Goal: Task Accomplishment & Management: Manage account settings

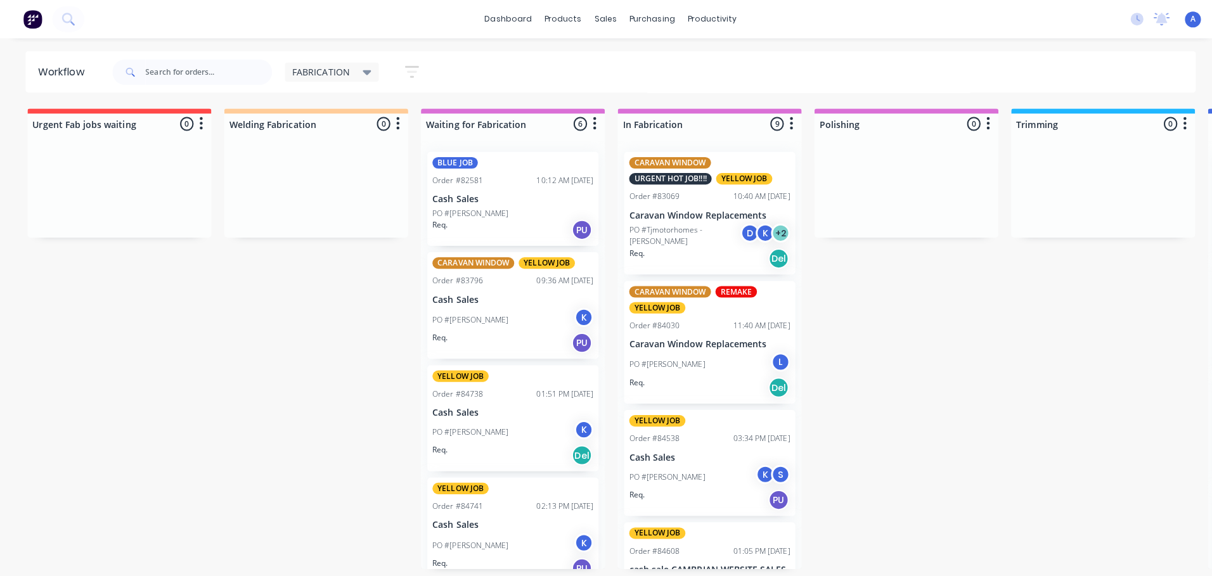
click at [323, 73] on span "FABRICATION" at bounding box center [318, 71] width 57 height 13
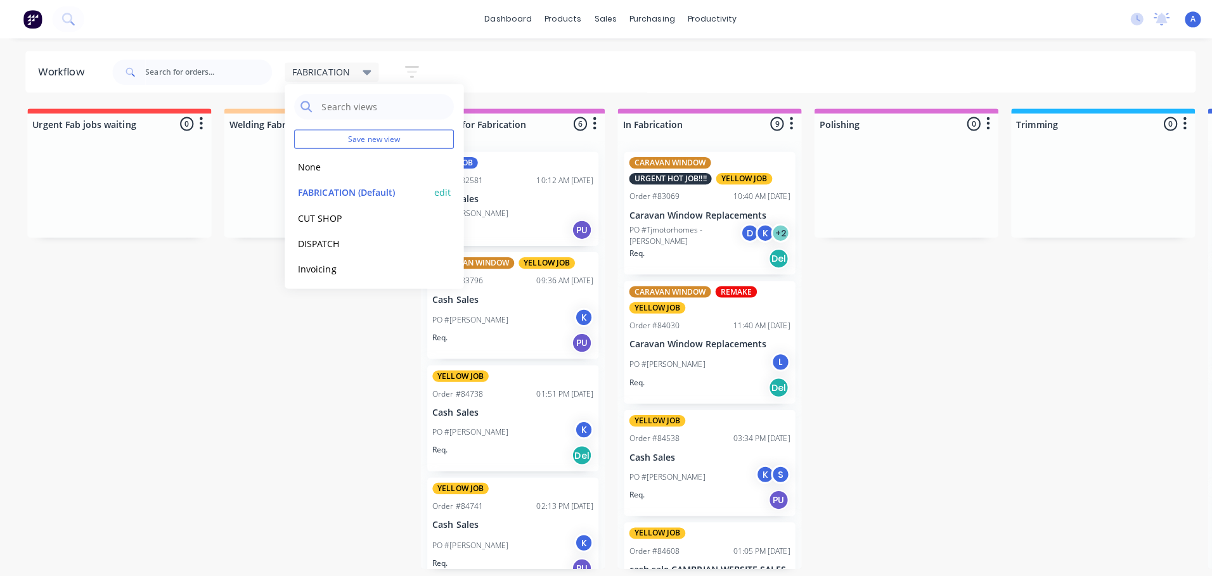
click at [295, 190] on button "FABRICATION (Default)" at bounding box center [359, 191] width 135 height 15
click at [304, 167] on button "None" at bounding box center [359, 166] width 135 height 15
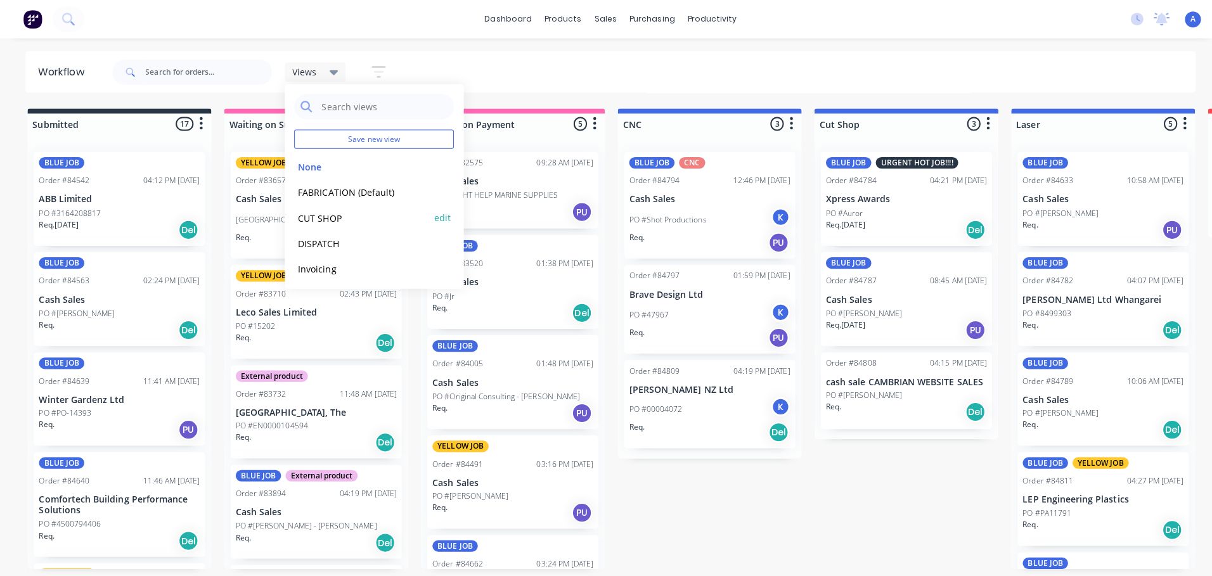
click at [387, 222] on button "CUT SHOP" at bounding box center [359, 216] width 135 height 15
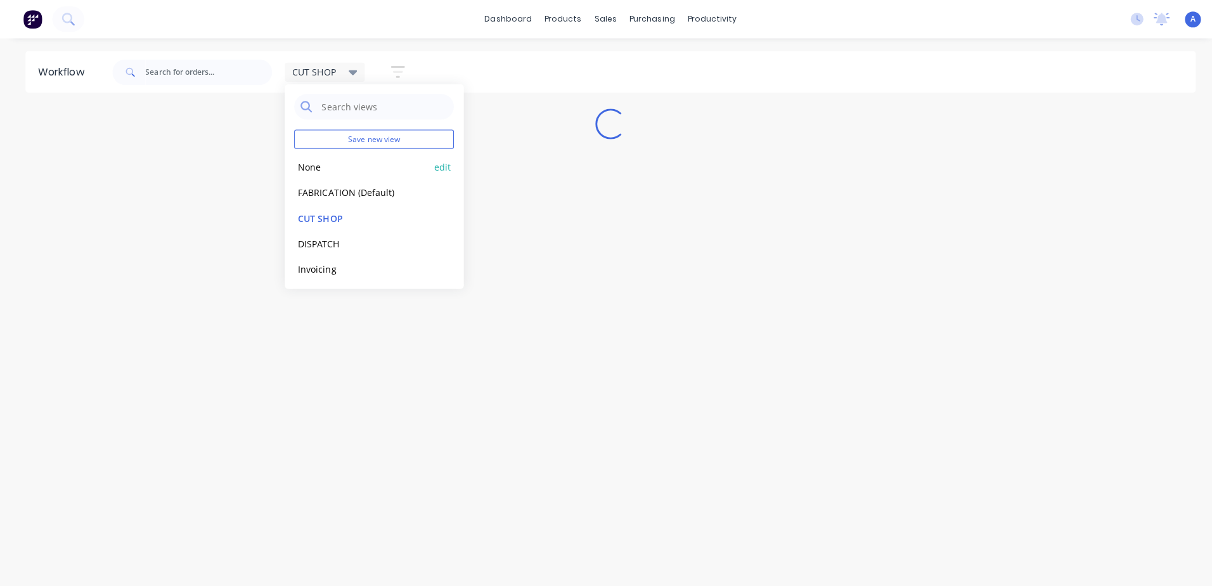
click at [394, 160] on button "None" at bounding box center [359, 166] width 135 height 15
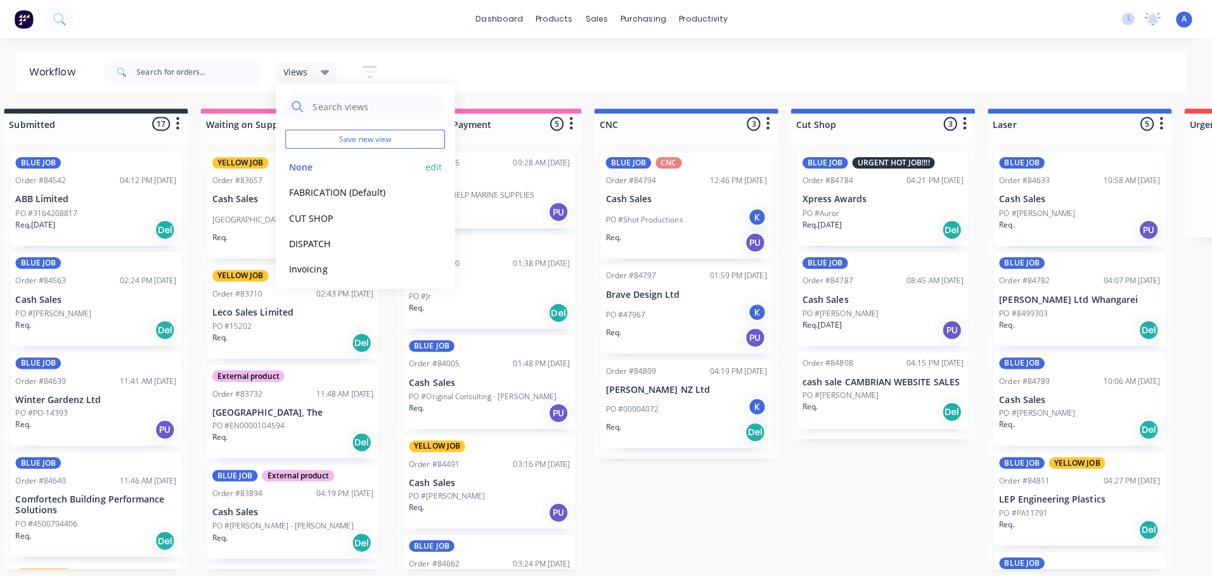
scroll to position [28, 0]
click at [410, 143] on button "None" at bounding box center [359, 138] width 135 height 15
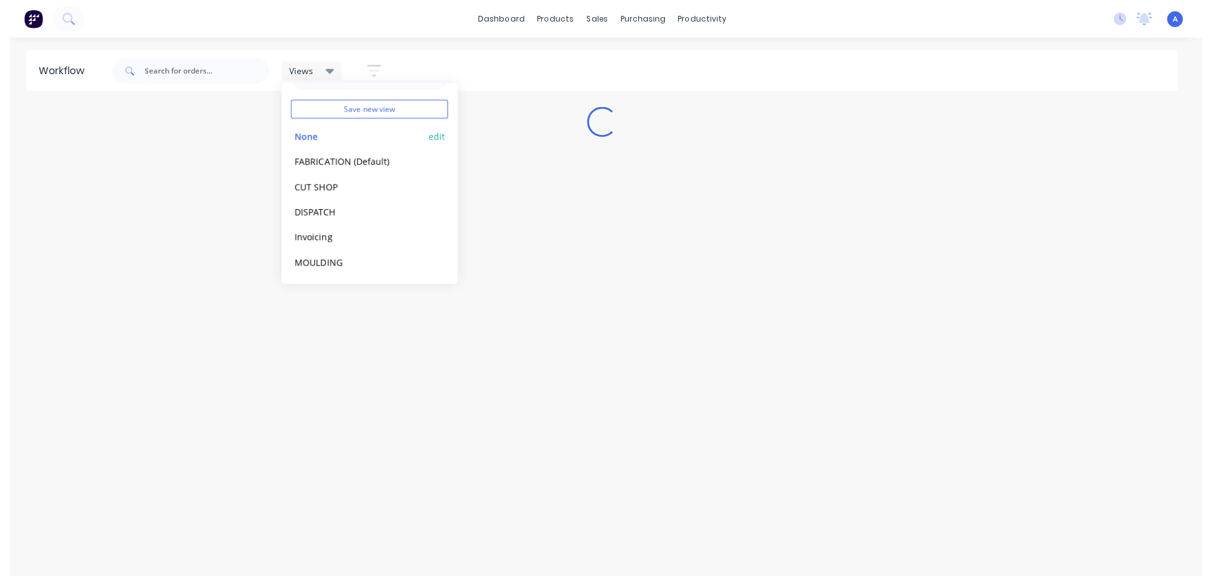
scroll to position [0, 0]
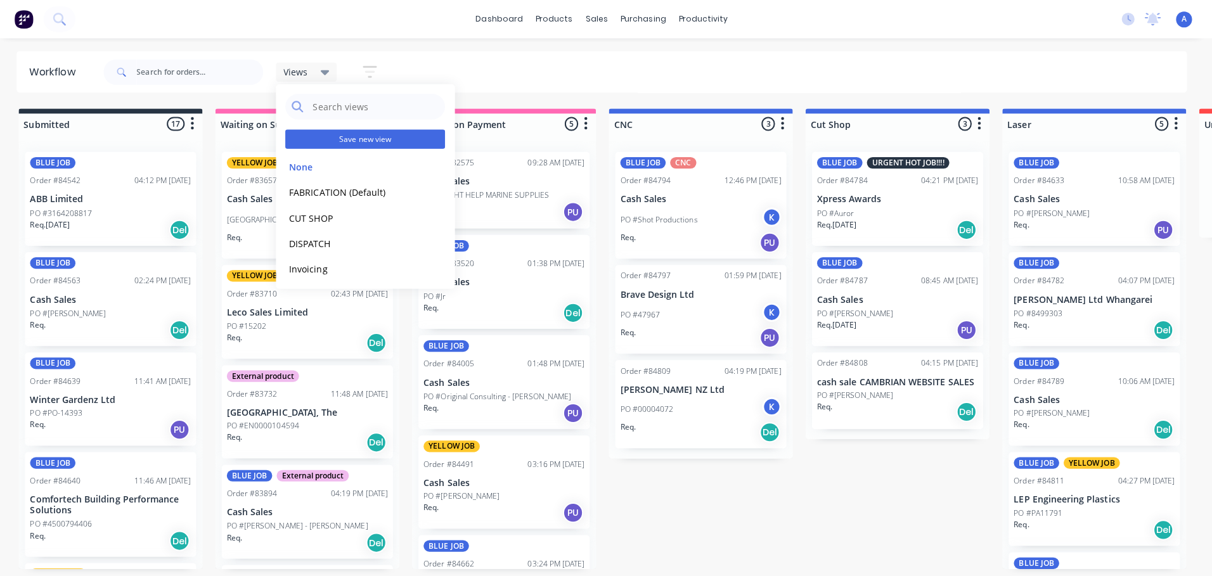
click at [417, 146] on button "Save new view" at bounding box center [371, 138] width 159 height 19
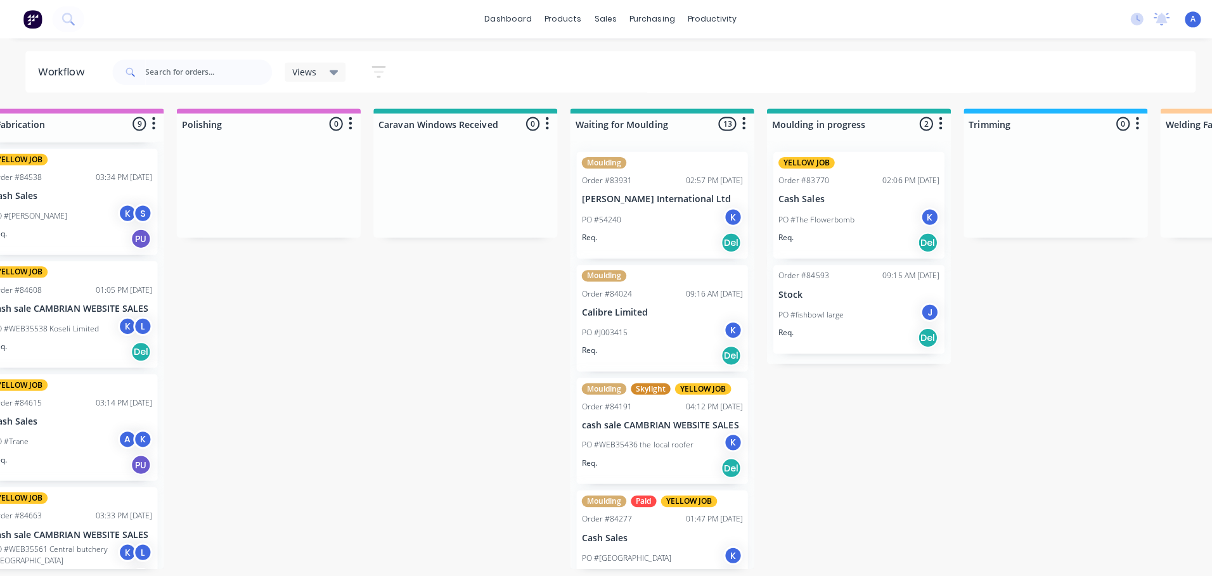
scroll to position [0, 1404]
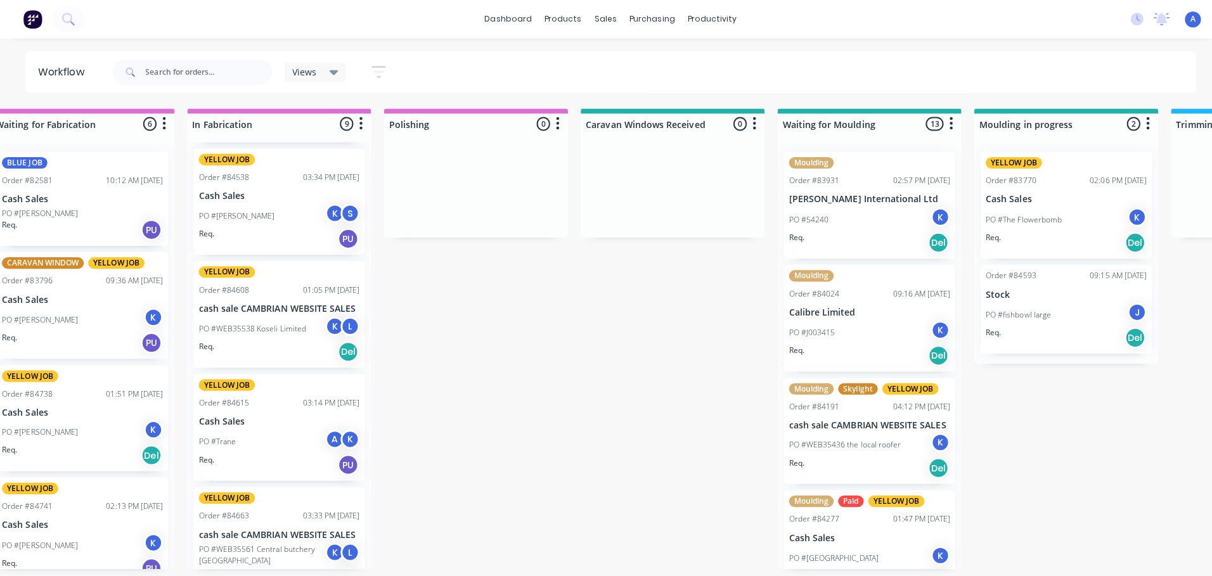
click at [473, 472] on div "Submitted 17 Sort By Created date Required date Order number Customer name Most…" at bounding box center [1023, 336] width 4873 height 457
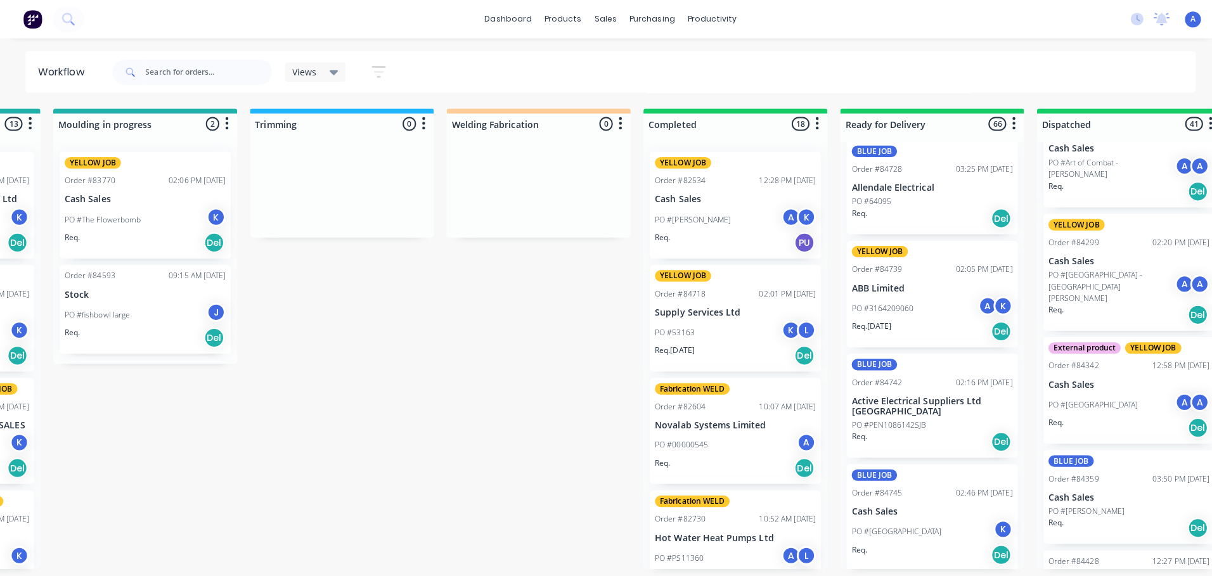
scroll to position [491, 0]
click at [334, 72] on icon at bounding box center [331, 72] width 9 height 5
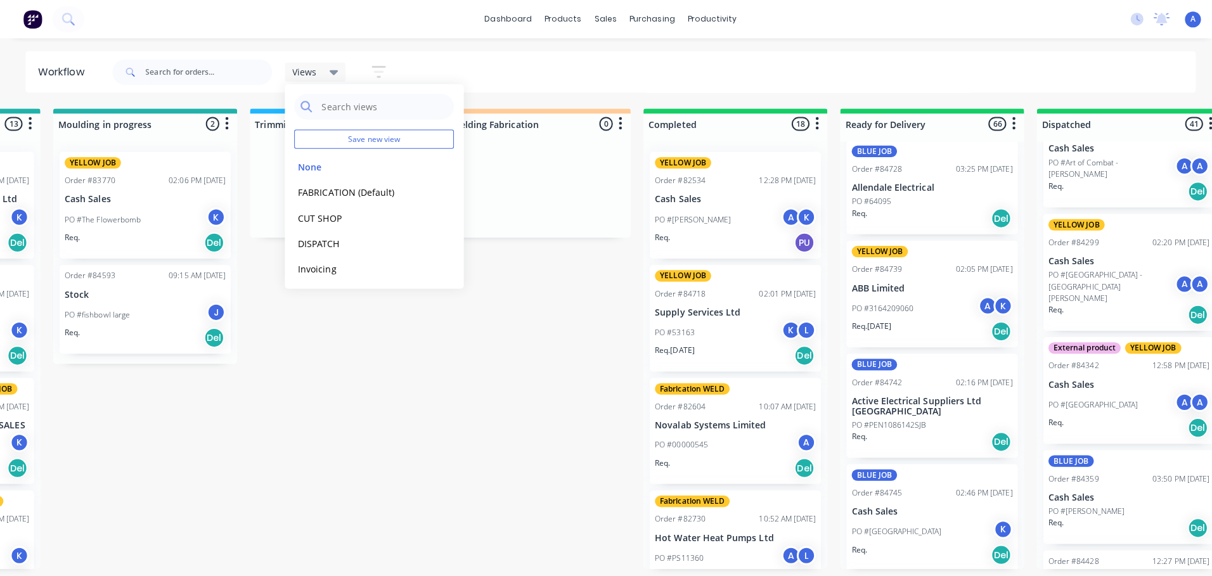
scroll to position [11, 0]
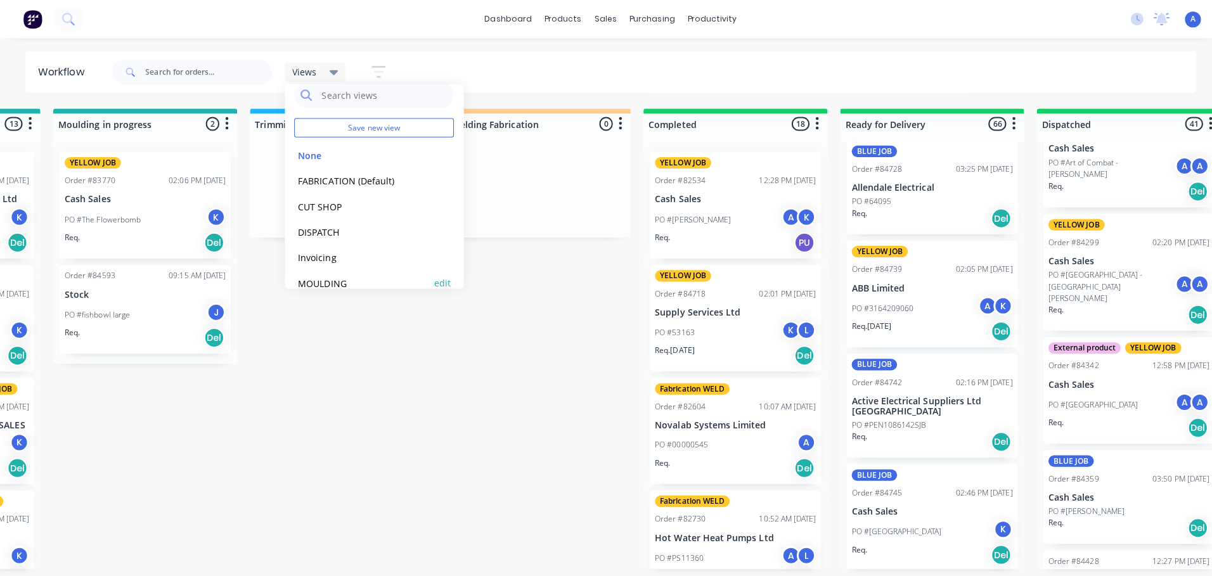
click at [322, 278] on button "MOULDING" at bounding box center [359, 281] width 135 height 15
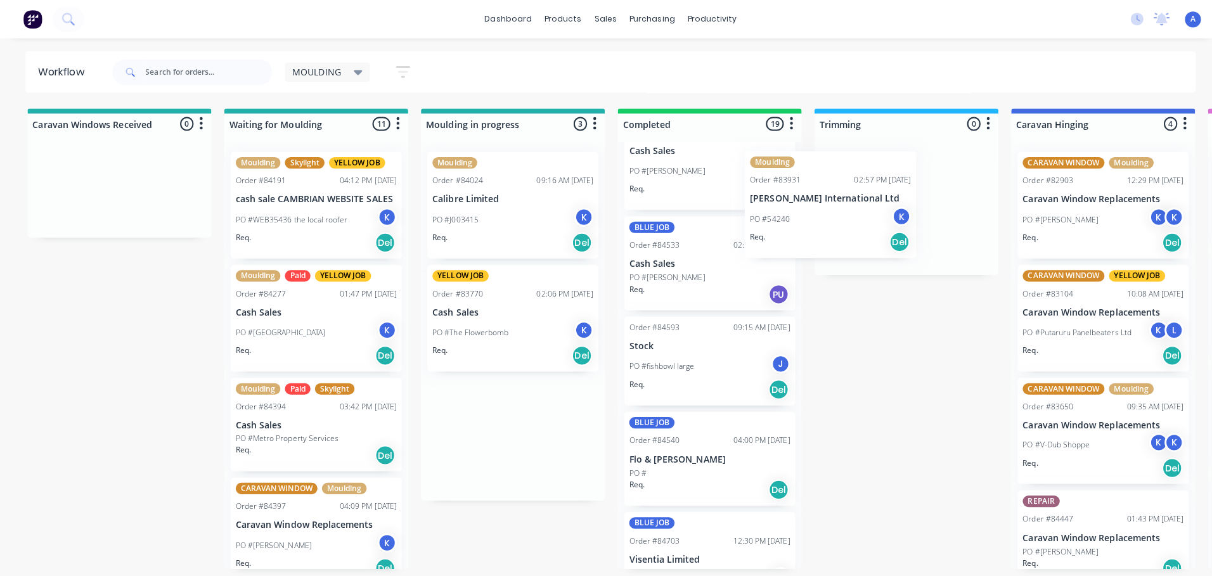
scroll to position [1441, 0]
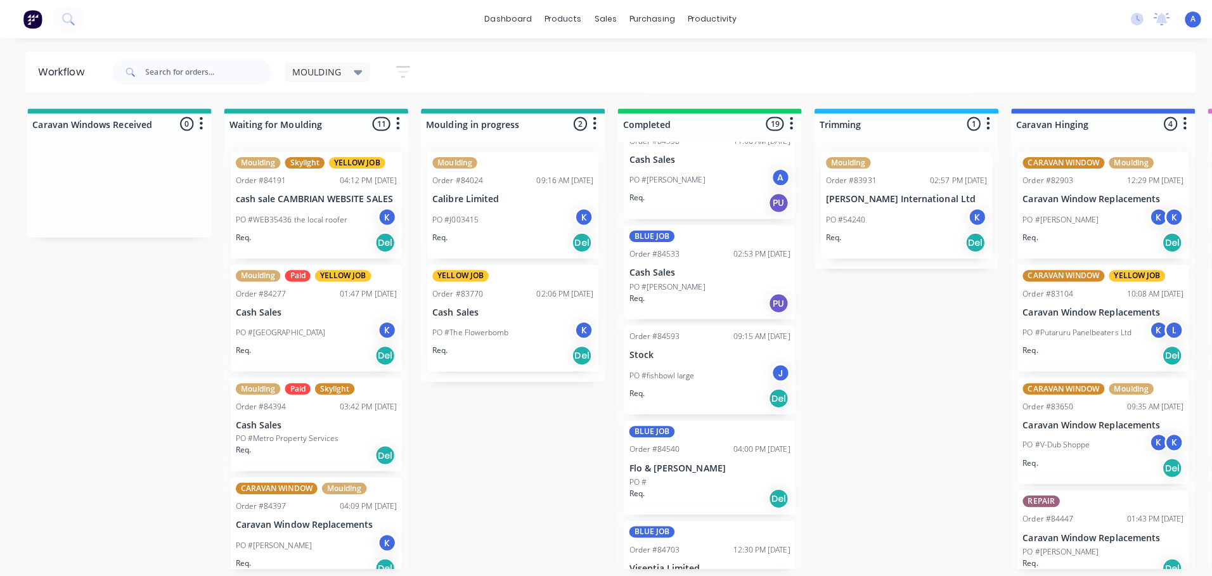
click at [328, 73] on span "MOULDING" at bounding box center [314, 71] width 48 height 13
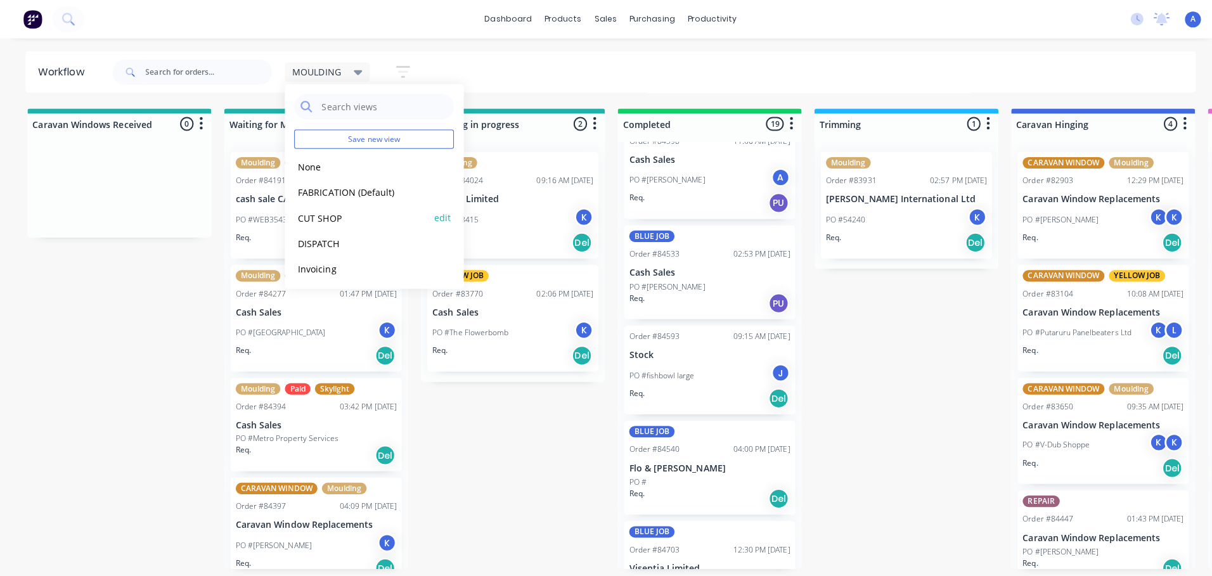
click at [352, 216] on button "CUT SHOP" at bounding box center [359, 216] width 135 height 15
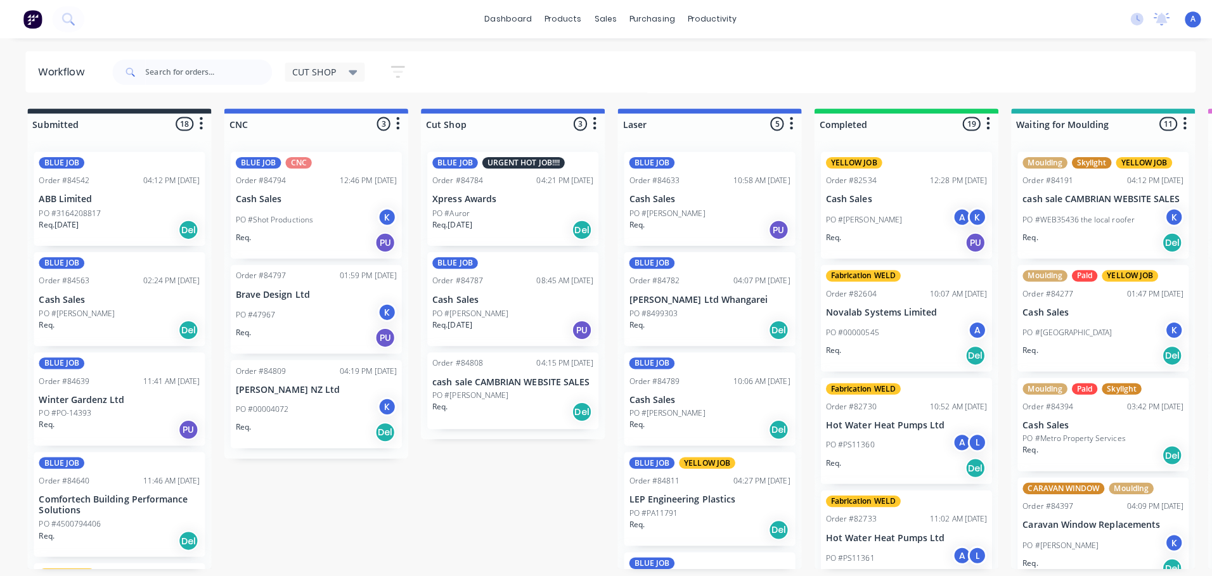
click at [519, 232] on div "Req. [DATE] Del" at bounding box center [509, 229] width 160 height 22
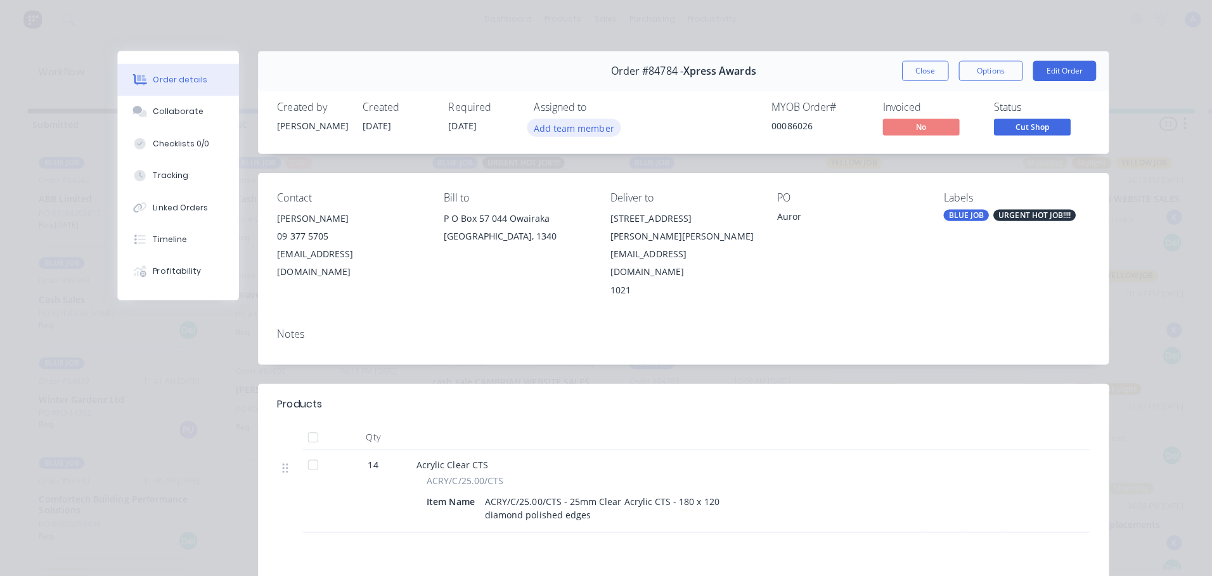
click at [596, 134] on button "Add team member" at bounding box center [569, 126] width 93 height 17
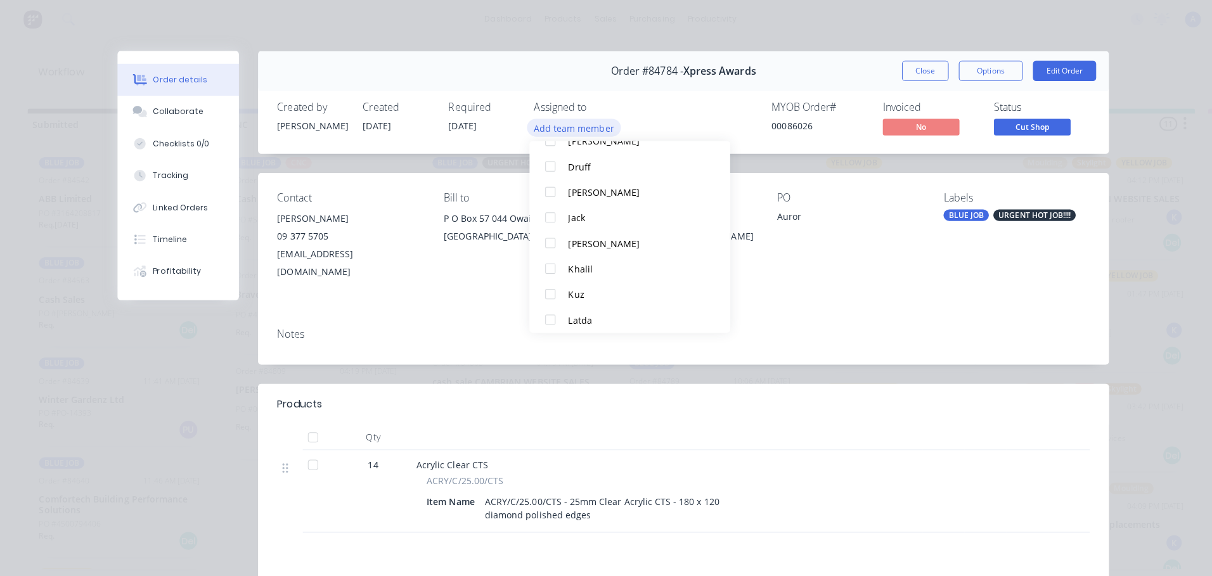
scroll to position [117, 0]
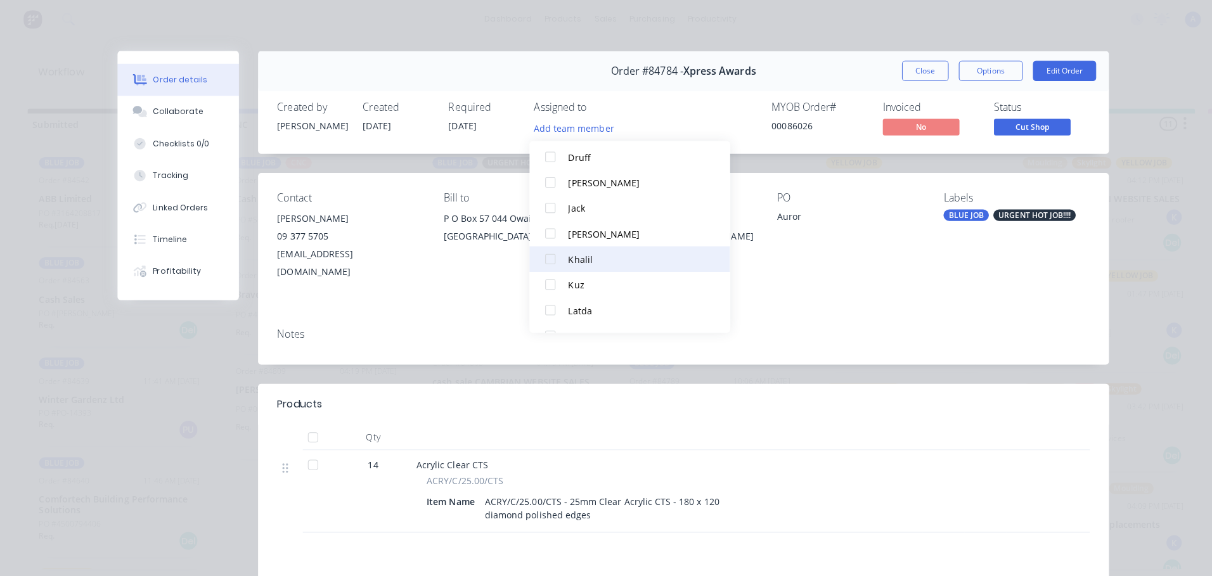
click at [585, 264] on button "Khalil" at bounding box center [625, 257] width 199 height 25
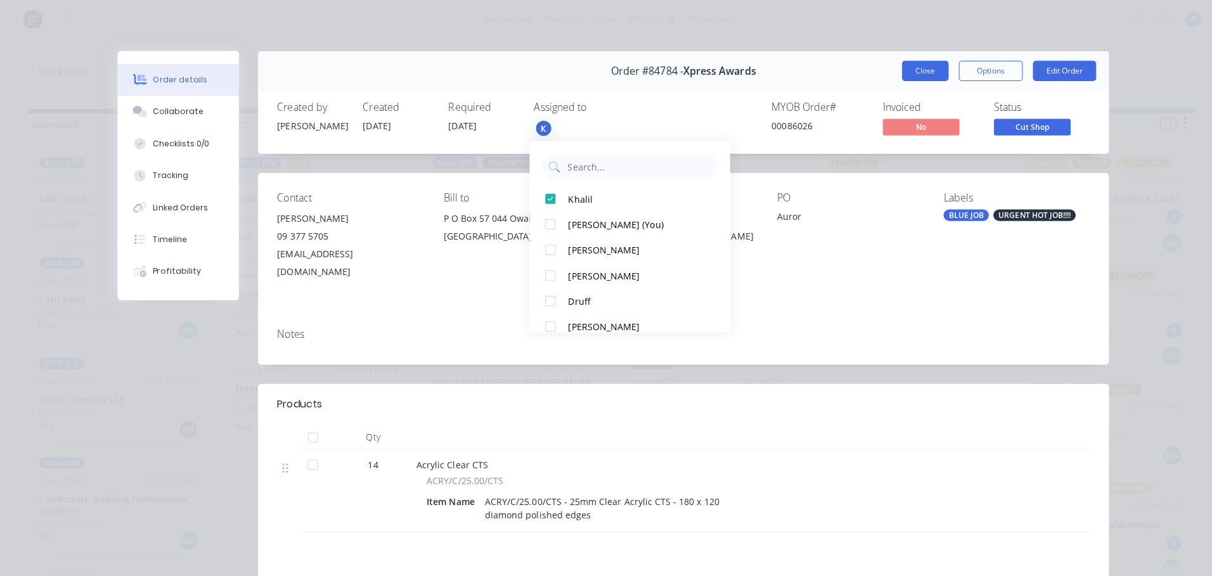
click at [912, 79] on button "Close" at bounding box center [918, 70] width 46 height 20
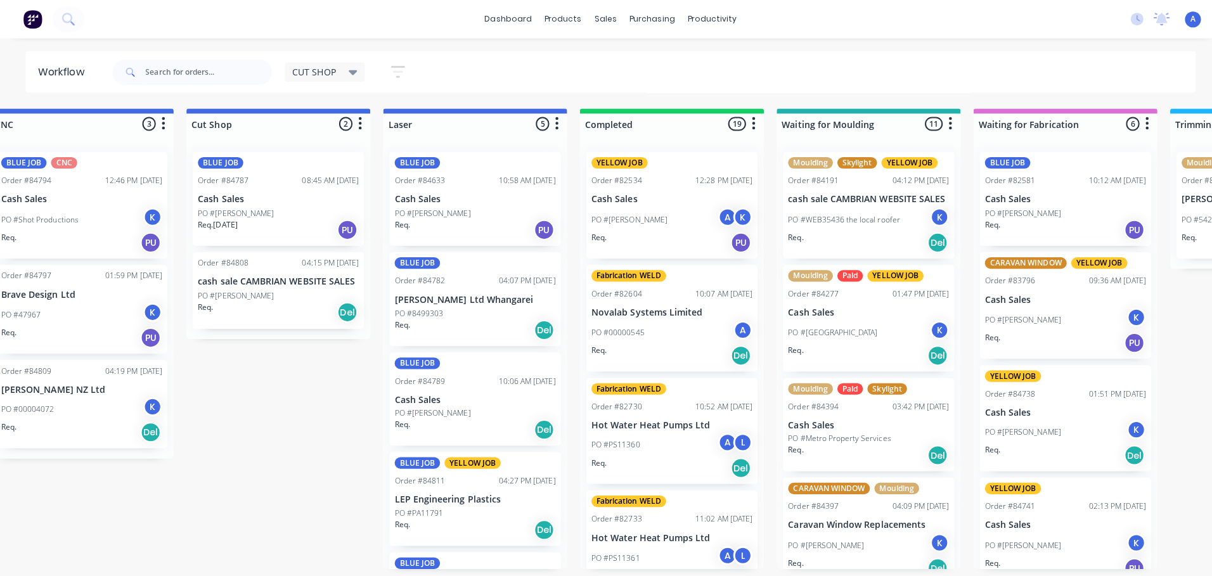
scroll to position [0, 231]
click at [276, 214] on div "PO #[PERSON_NAME]" at bounding box center [278, 211] width 160 height 11
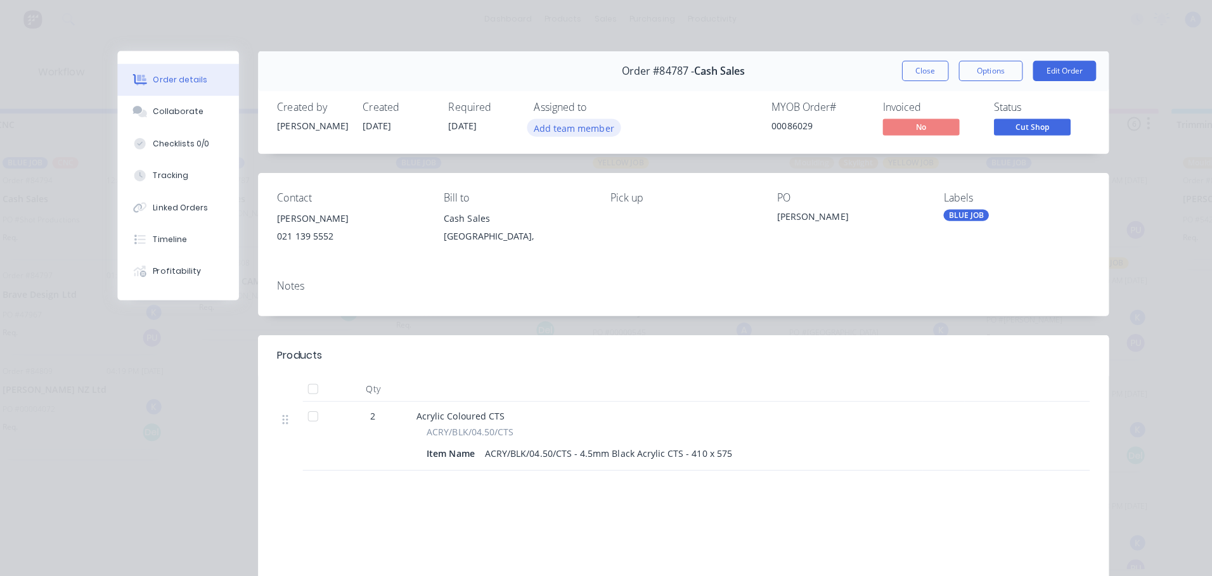
click at [584, 133] on button "Add team member" at bounding box center [569, 126] width 93 height 17
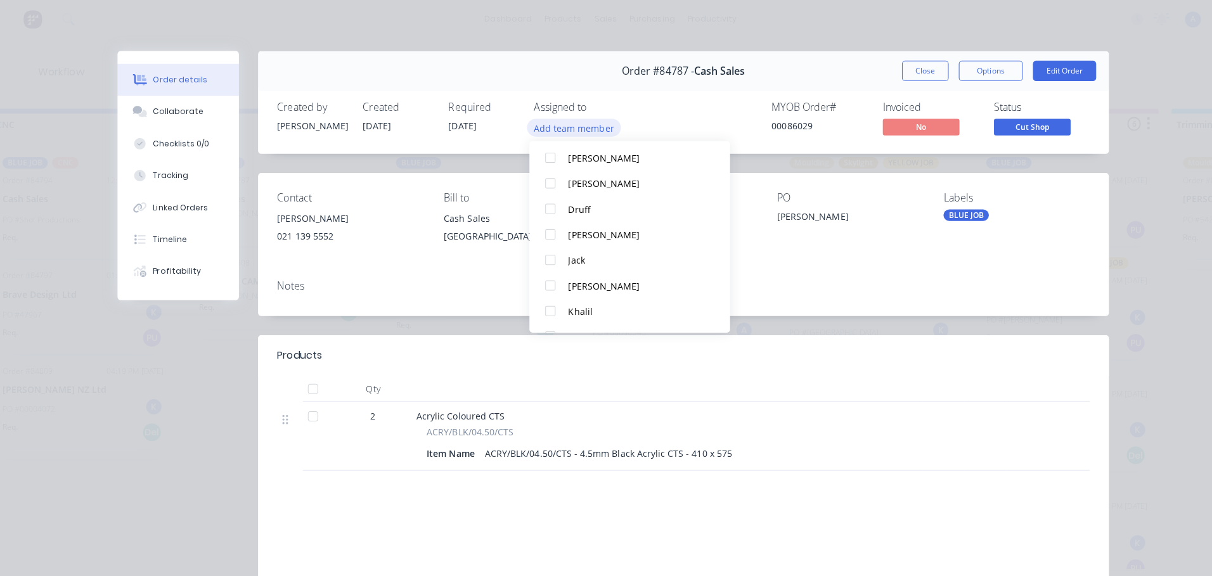
scroll to position [75, 0]
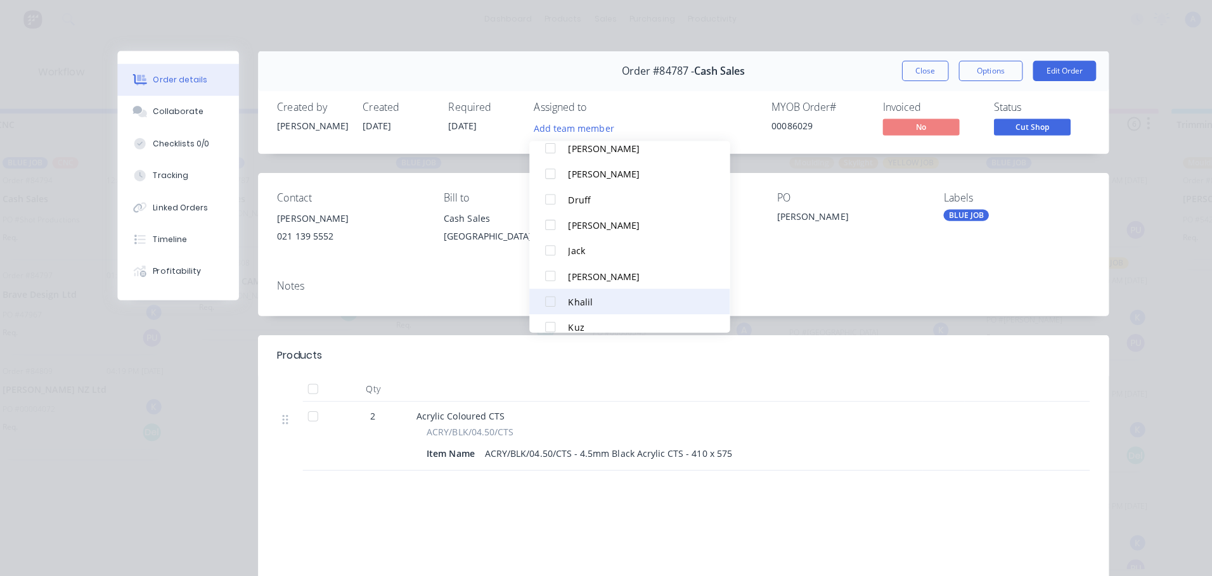
click at [583, 303] on div "Khalil" at bounding box center [631, 299] width 134 height 13
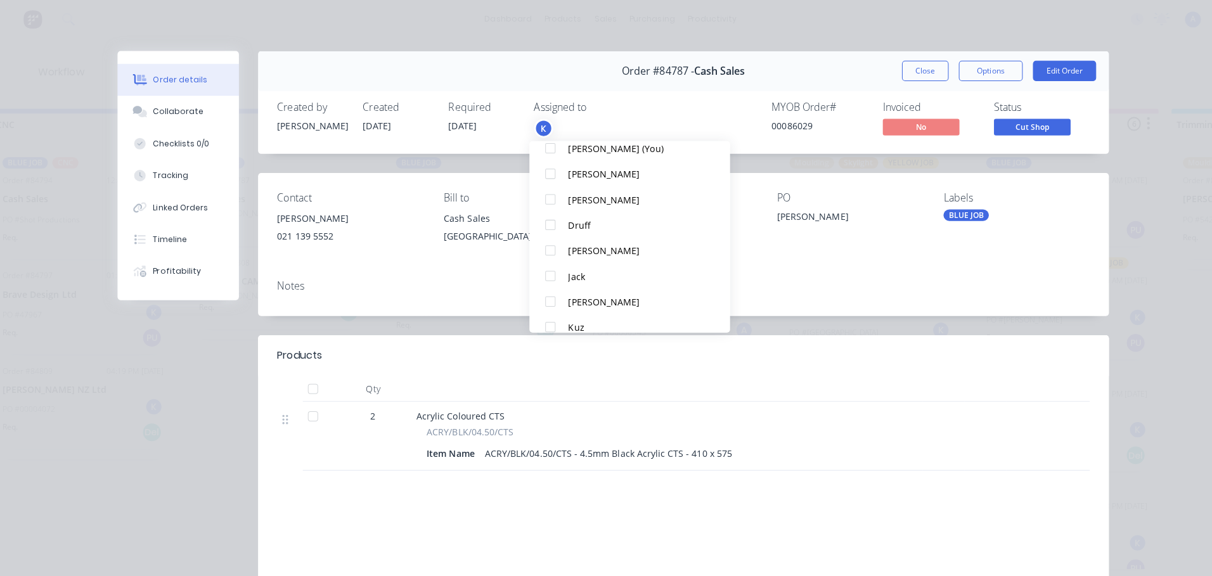
scroll to position [0, 0]
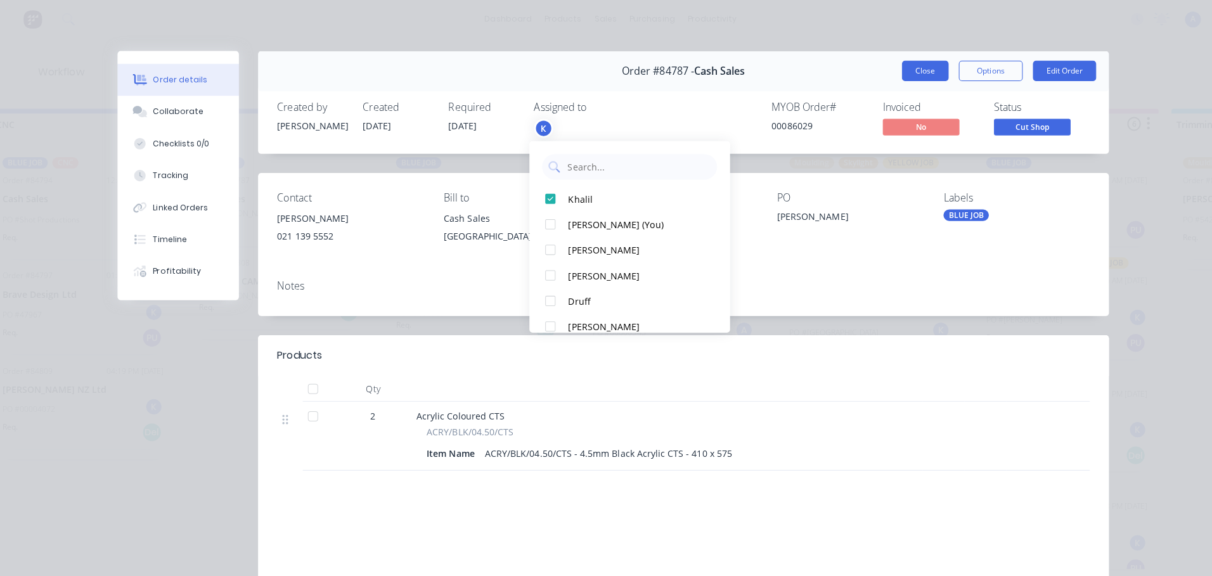
click at [928, 75] on button "Close" at bounding box center [918, 70] width 46 height 20
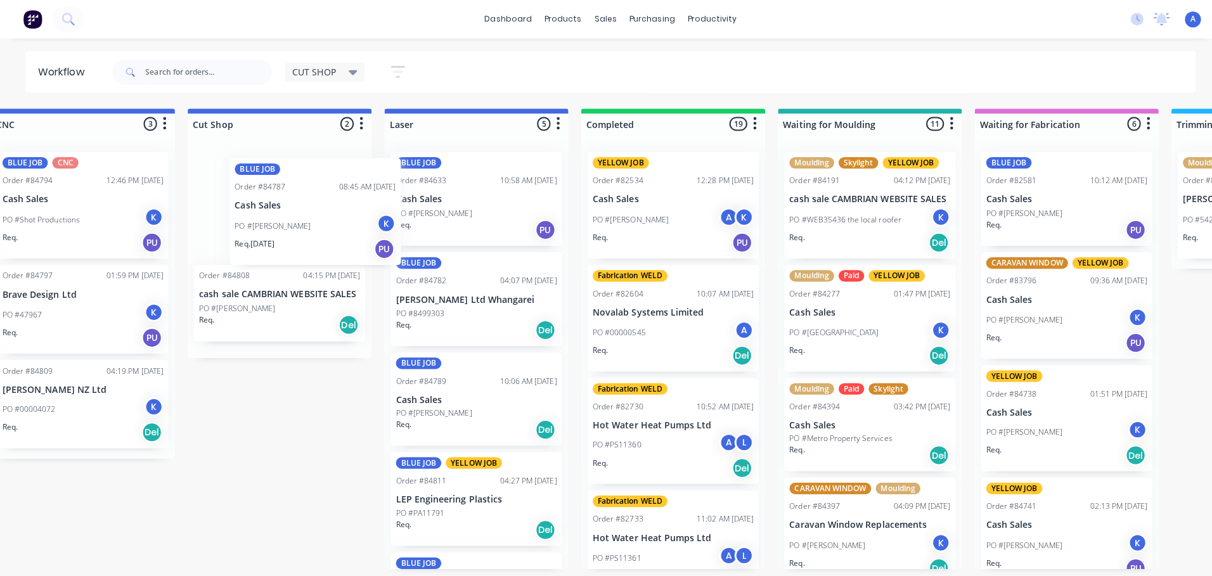
scroll to position [0, 230]
